Goal: Task Accomplishment & Management: Use online tool/utility

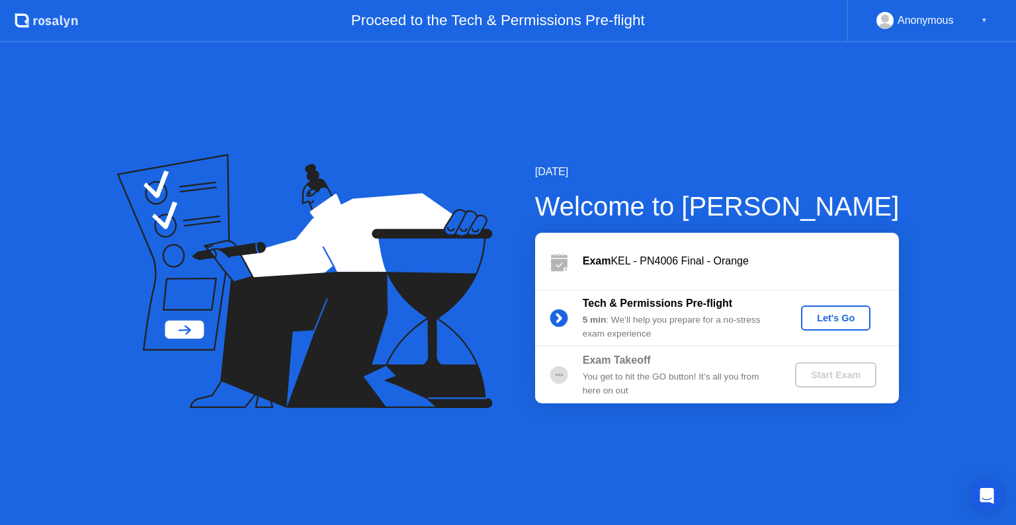
click at [836, 315] on div "Let's Go" at bounding box center [836, 318] width 59 height 11
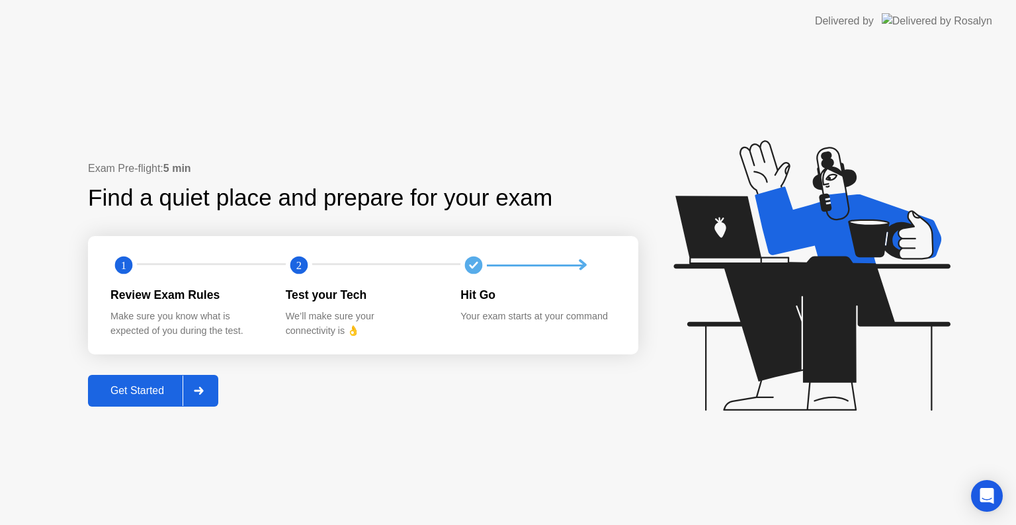
click at [165, 396] on div "Get Started" at bounding box center [137, 391] width 91 height 12
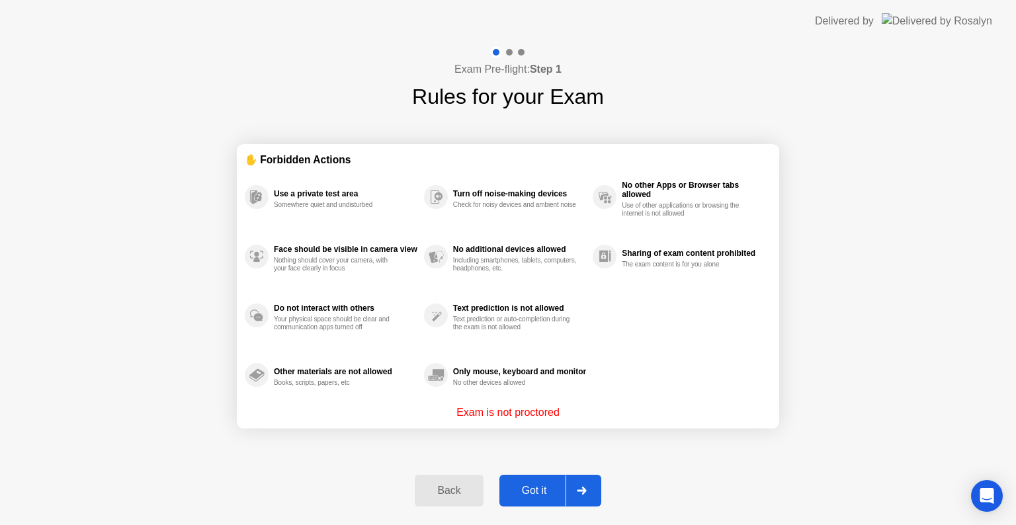
click at [531, 495] on div "Got it" at bounding box center [535, 491] width 62 height 12
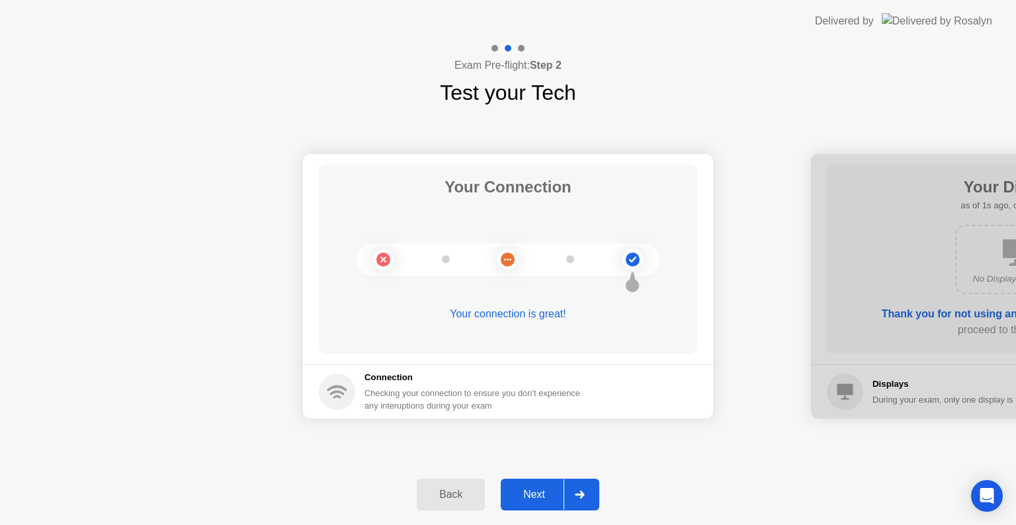
click at [531, 495] on div "Next" at bounding box center [534, 495] width 59 height 12
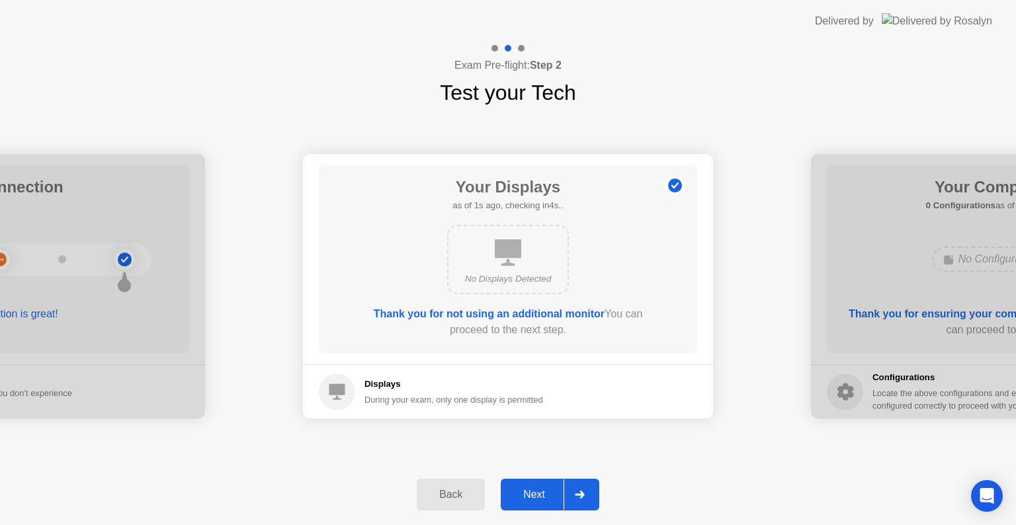
click at [531, 495] on div "Next" at bounding box center [534, 495] width 59 height 12
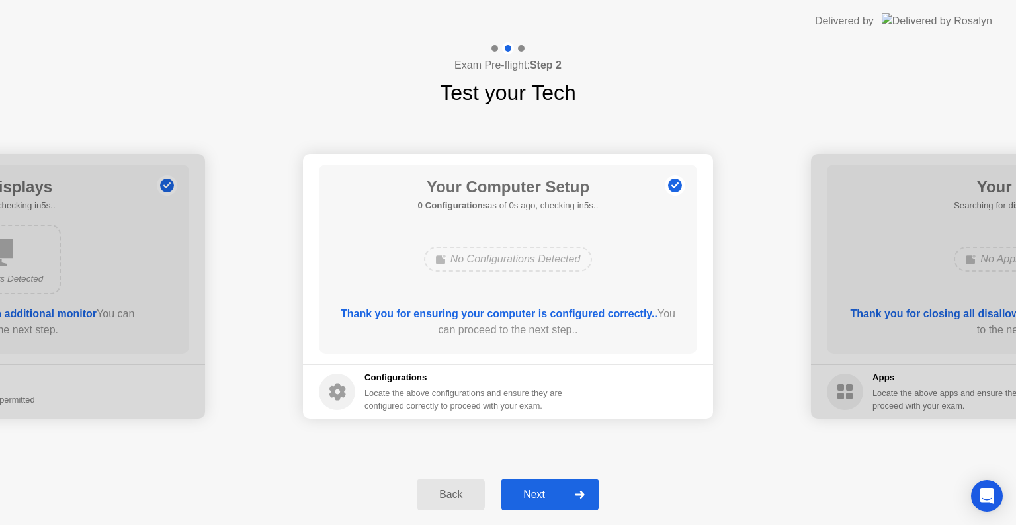
click at [531, 495] on div "Next" at bounding box center [534, 495] width 59 height 12
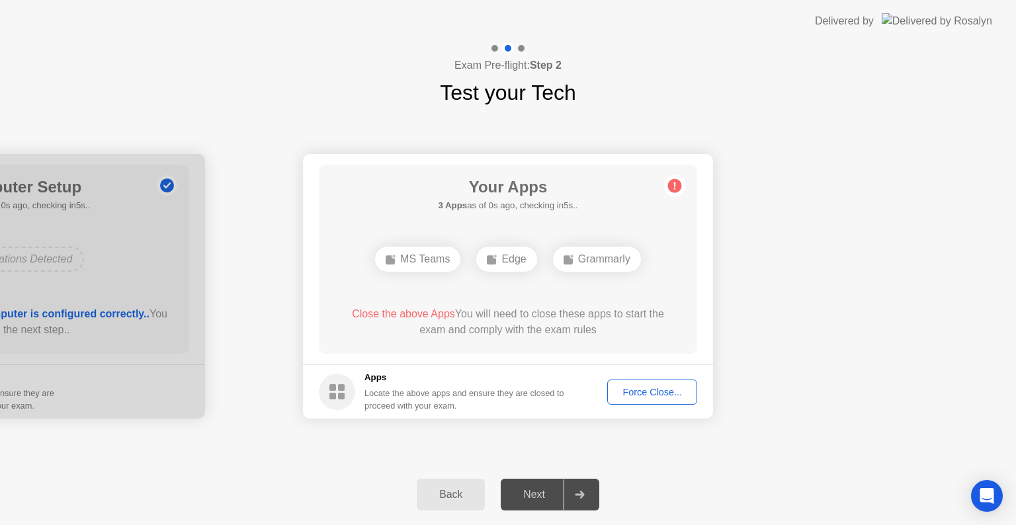
click at [531, 495] on div "Next" at bounding box center [534, 495] width 59 height 12
click at [652, 390] on div "Force Close..." at bounding box center [652, 392] width 81 height 11
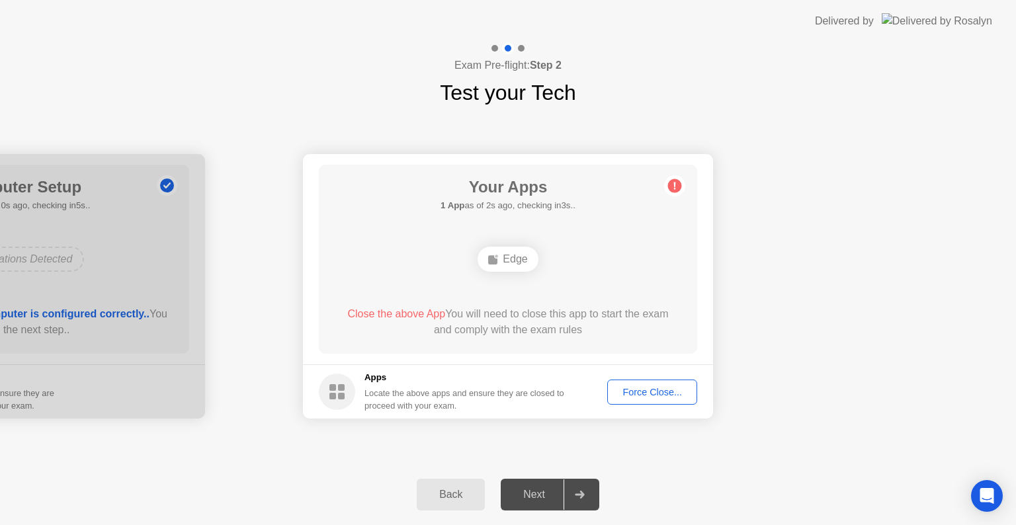
click at [621, 394] on div "Force Close..." at bounding box center [652, 392] width 81 height 11
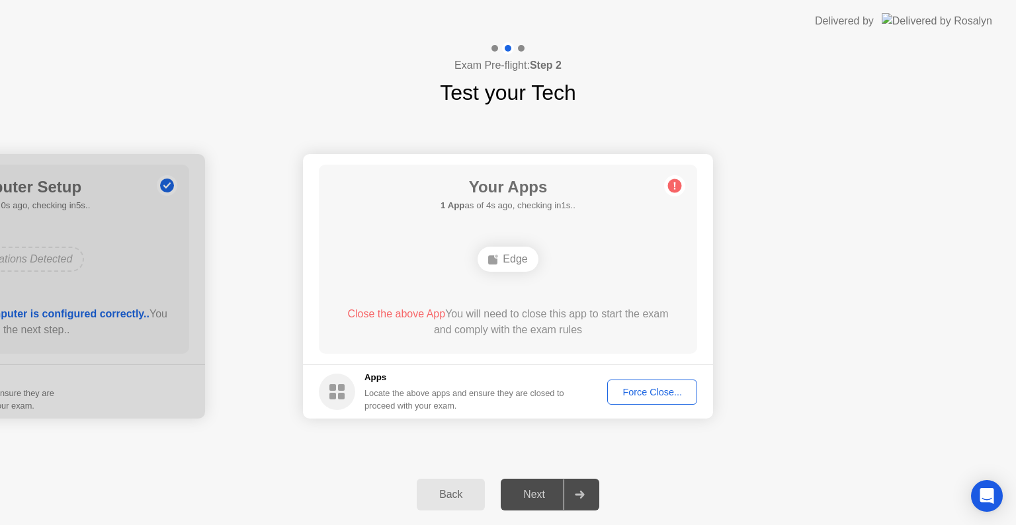
click at [622, 393] on div "Force Close..." at bounding box center [652, 392] width 81 height 11
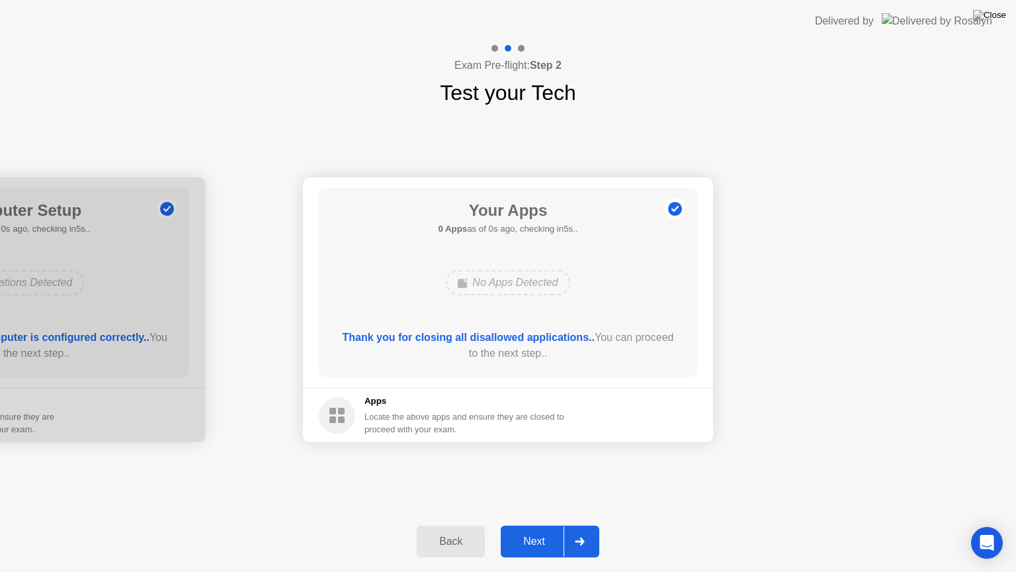
drag, startPoint x: 553, startPoint y: 339, endPoint x: 553, endPoint y: 355, distance: 15.2
click at [516, 525] on div "Next" at bounding box center [534, 541] width 59 height 12
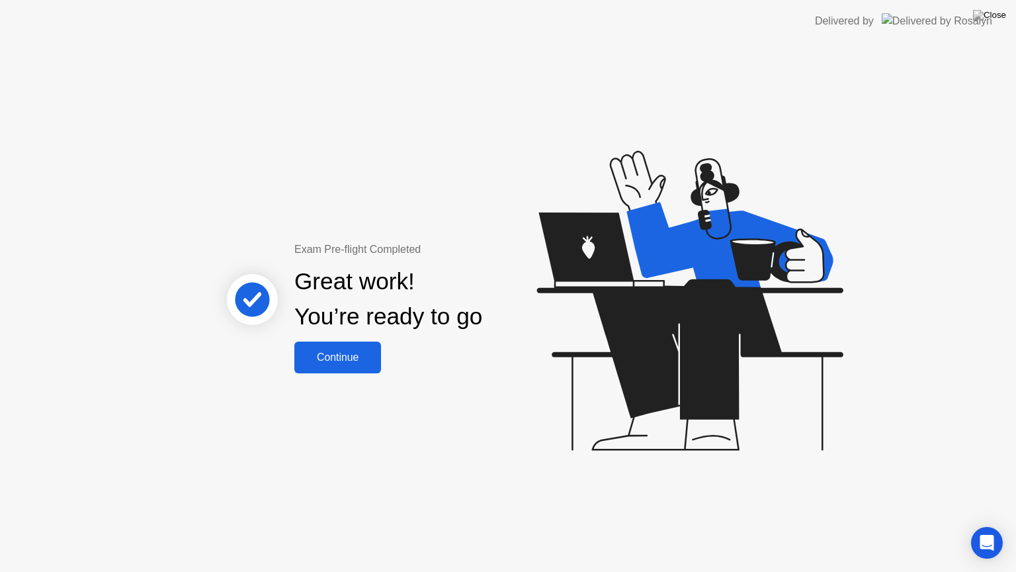
click at [350, 361] on div "Continue" at bounding box center [337, 357] width 79 height 12
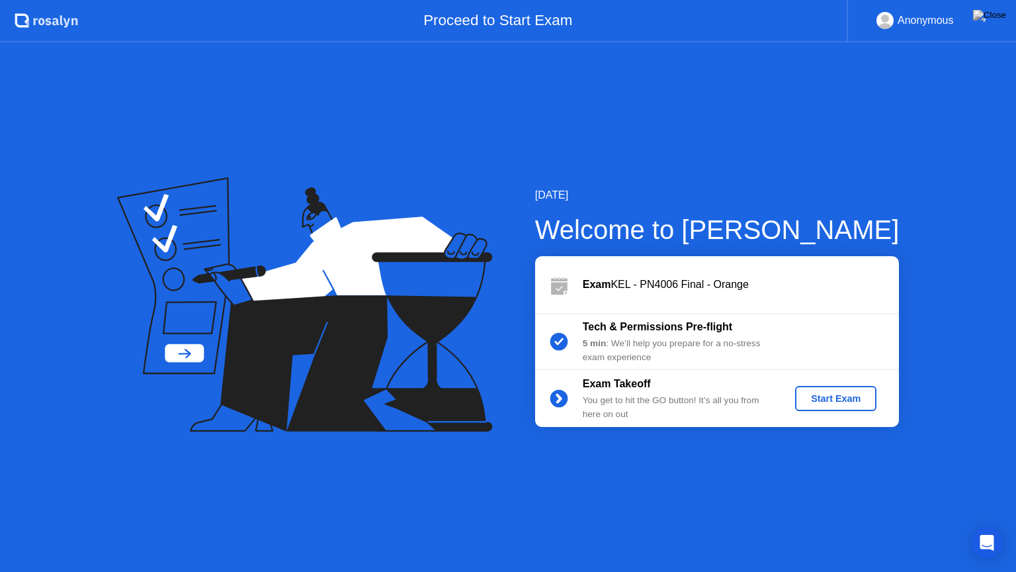
click at [863, 399] on div "Start Exam" at bounding box center [836, 398] width 71 height 11
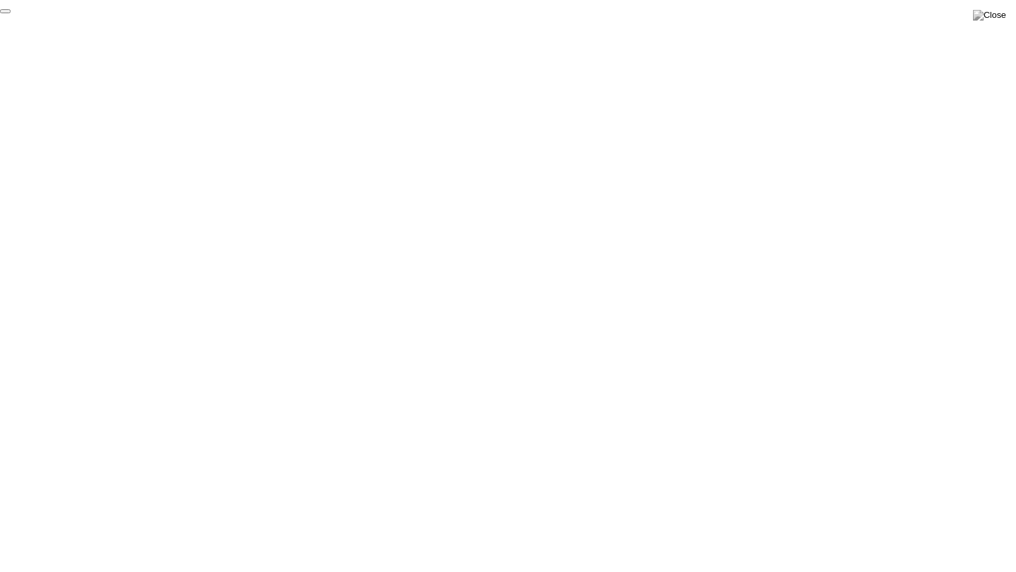
click div "End Proctoring Session"
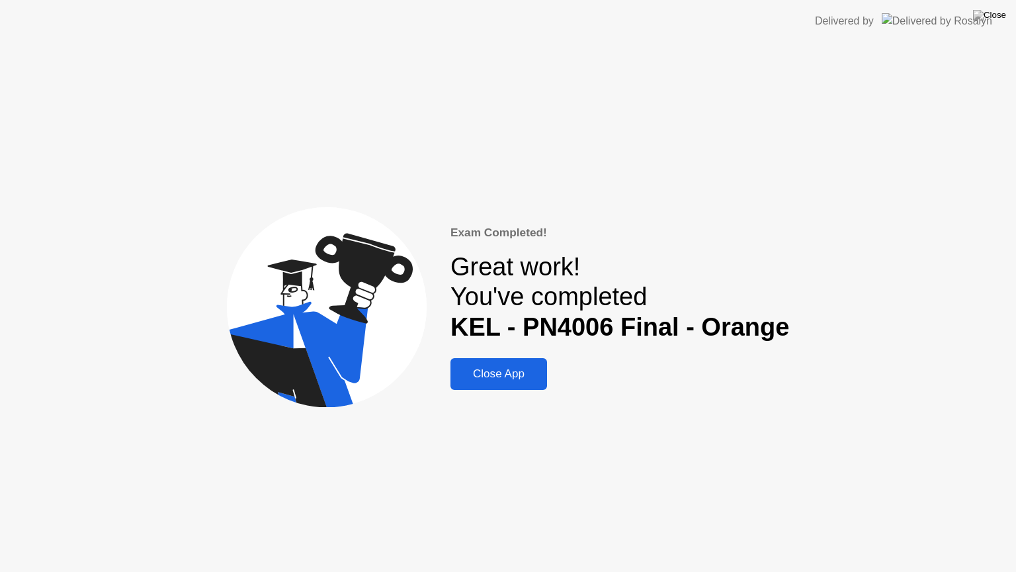
click at [540, 371] on div "Close App" at bounding box center [499, 373] width 89 height 13
